Goal: Communication & Community: Answer question/provide support

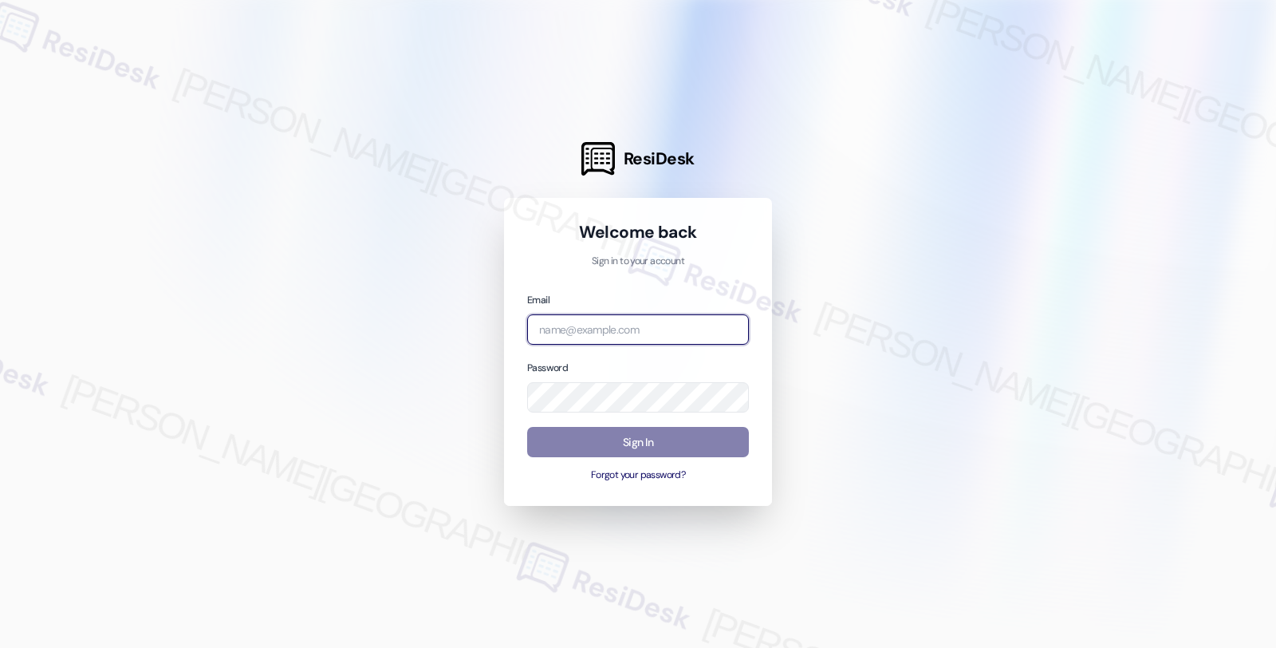
click at [573, 324] on input "email" at bounding box center [638, 329] width 222 height 31
type input "[EMAIL_ADDRESS][PERSON_NAME][DOMAIN_NAME]"
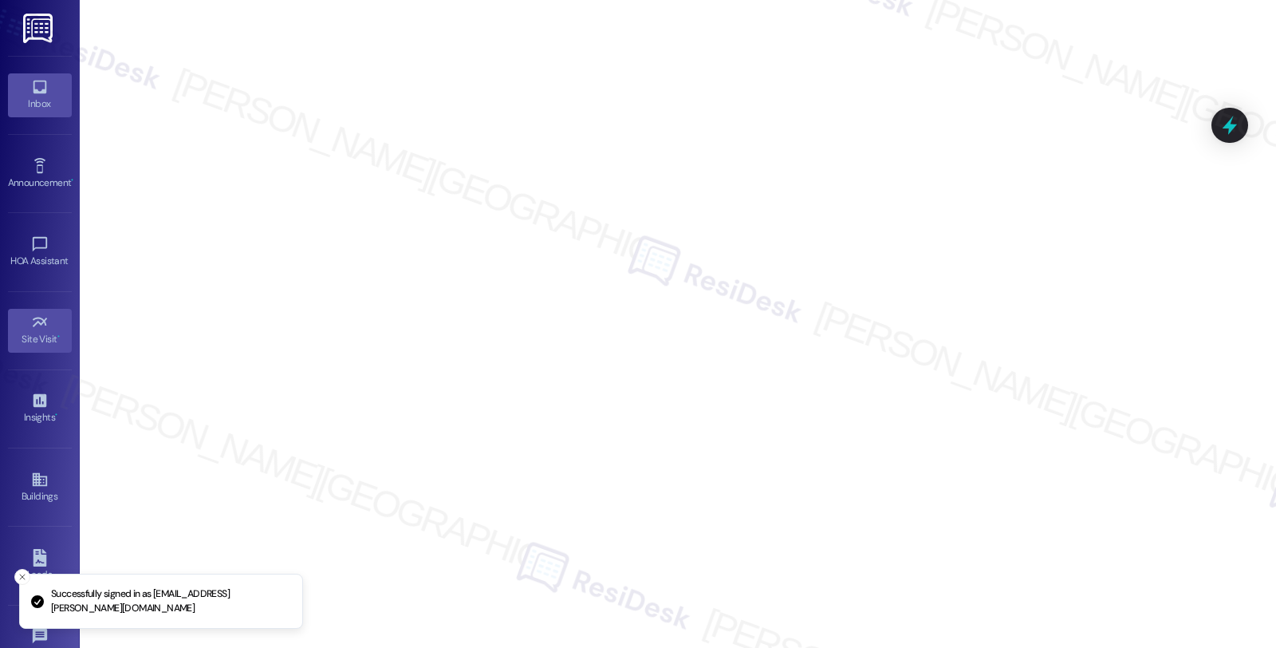
click at [19, 112] on link "Inbox" at bounding box center [40, 94] width 64 height 43
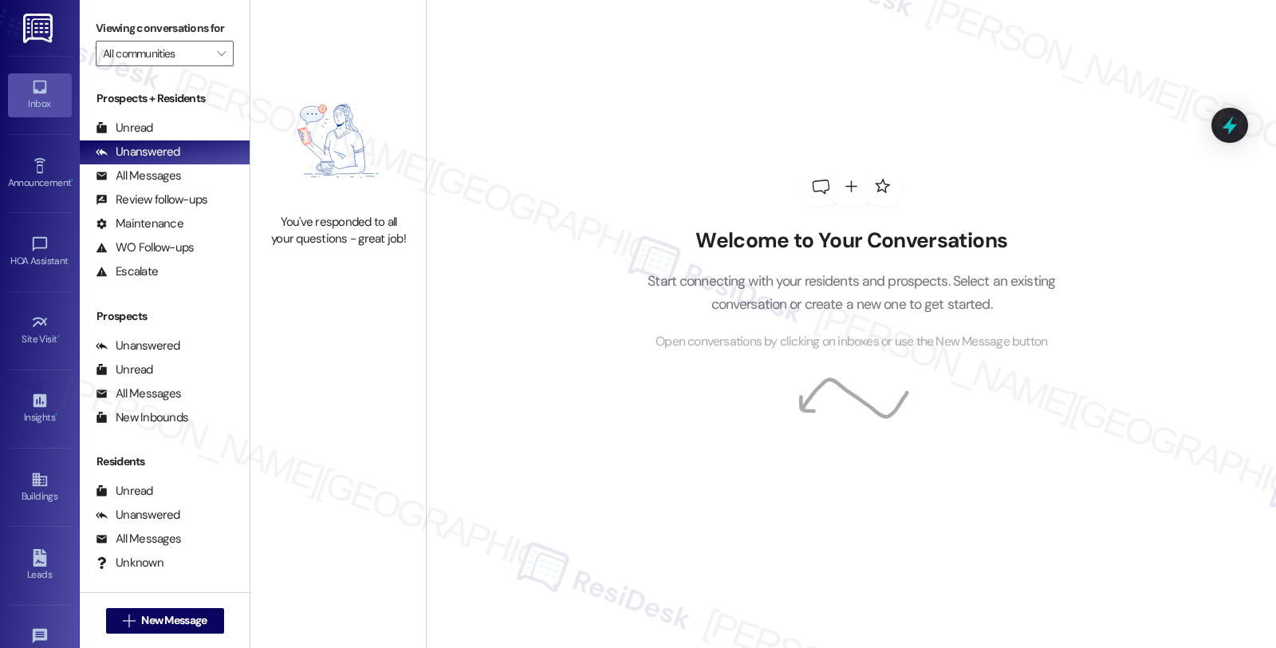
click at [1234, 525] on div "Welcome to Your Conversations Start connecting with your residents and prospect…" at bounding box center [851, 324] width 850 height 648
